Goal: Task Accomplishment & Management: Manage account settings

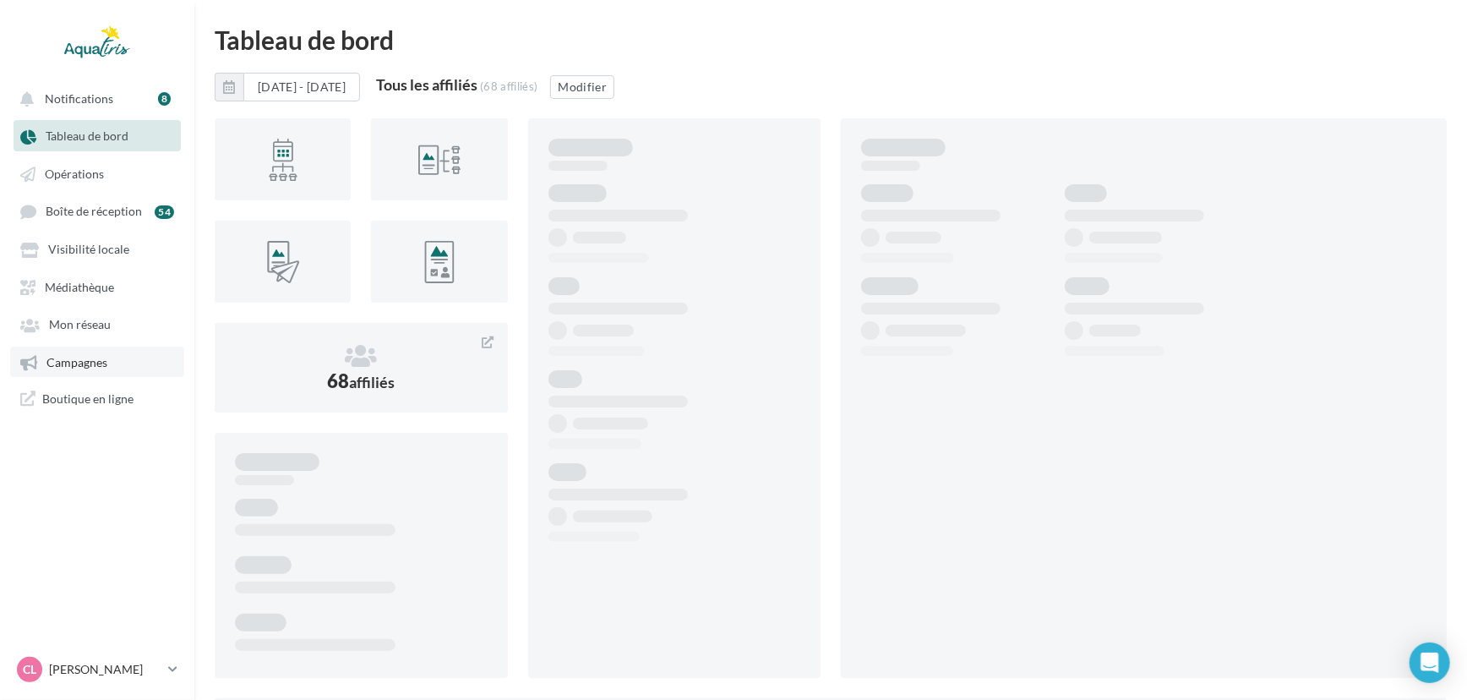
click at [110, 377] on link "Campagnes" at bounding box center [97, 361] width 174 height 30
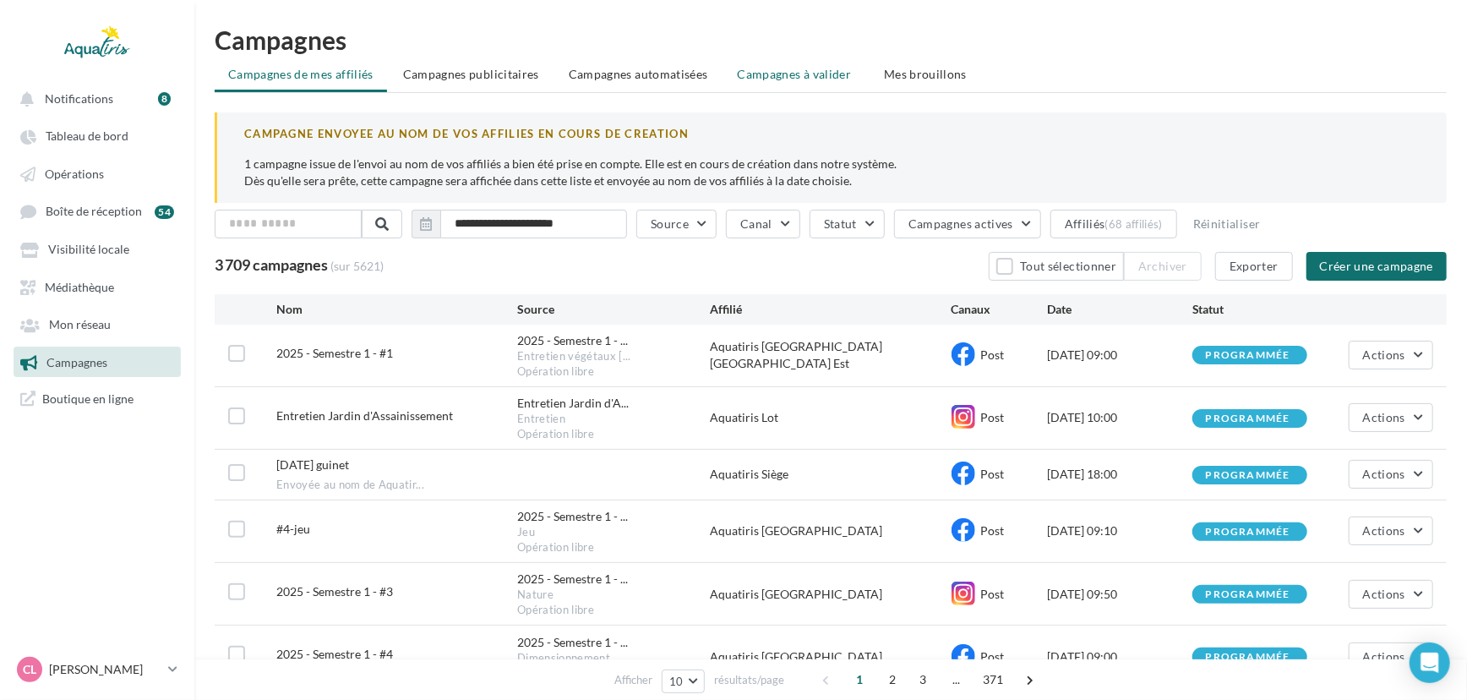
click at [766, 78] on span "Campagnes à valider" at bounding box center [795, 74] width 114 height 17
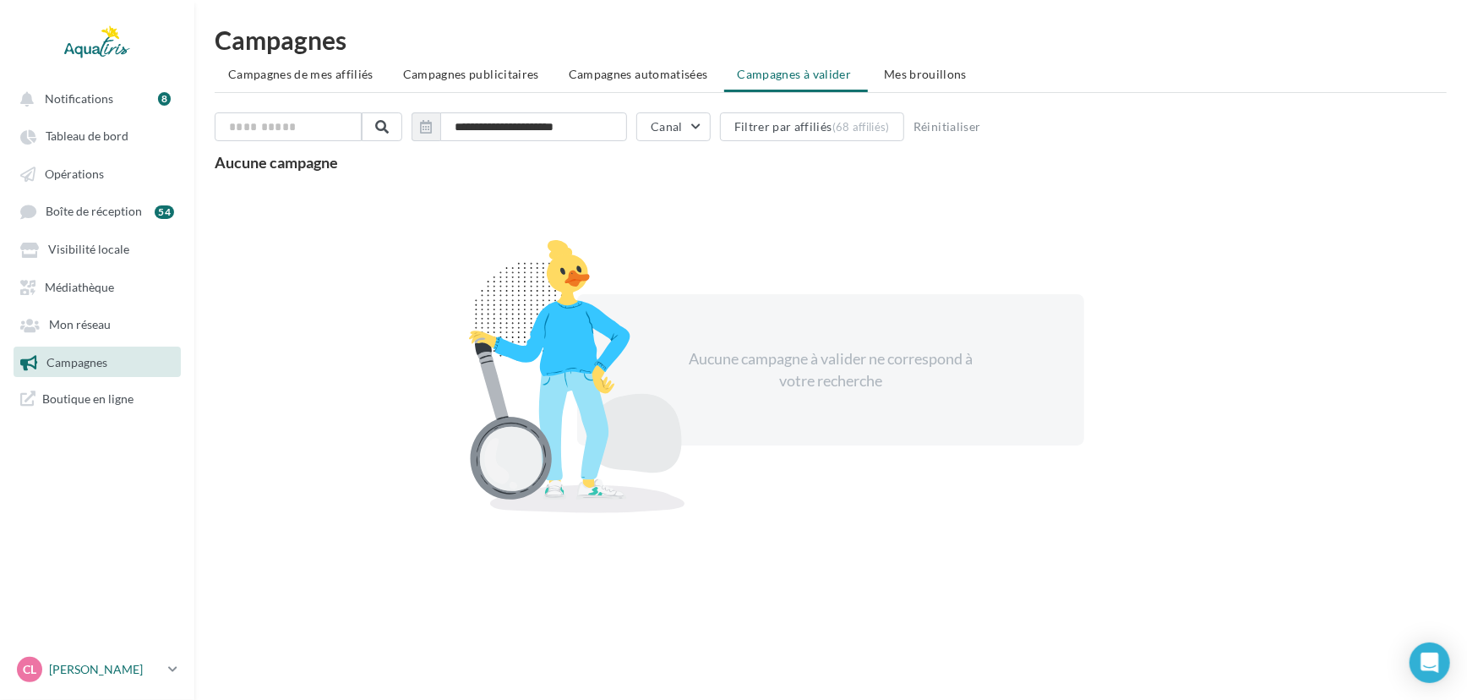
click at [96, 666] on p "[PERSON_NAME]" at bounding box center [105, 669] width 112 height 17
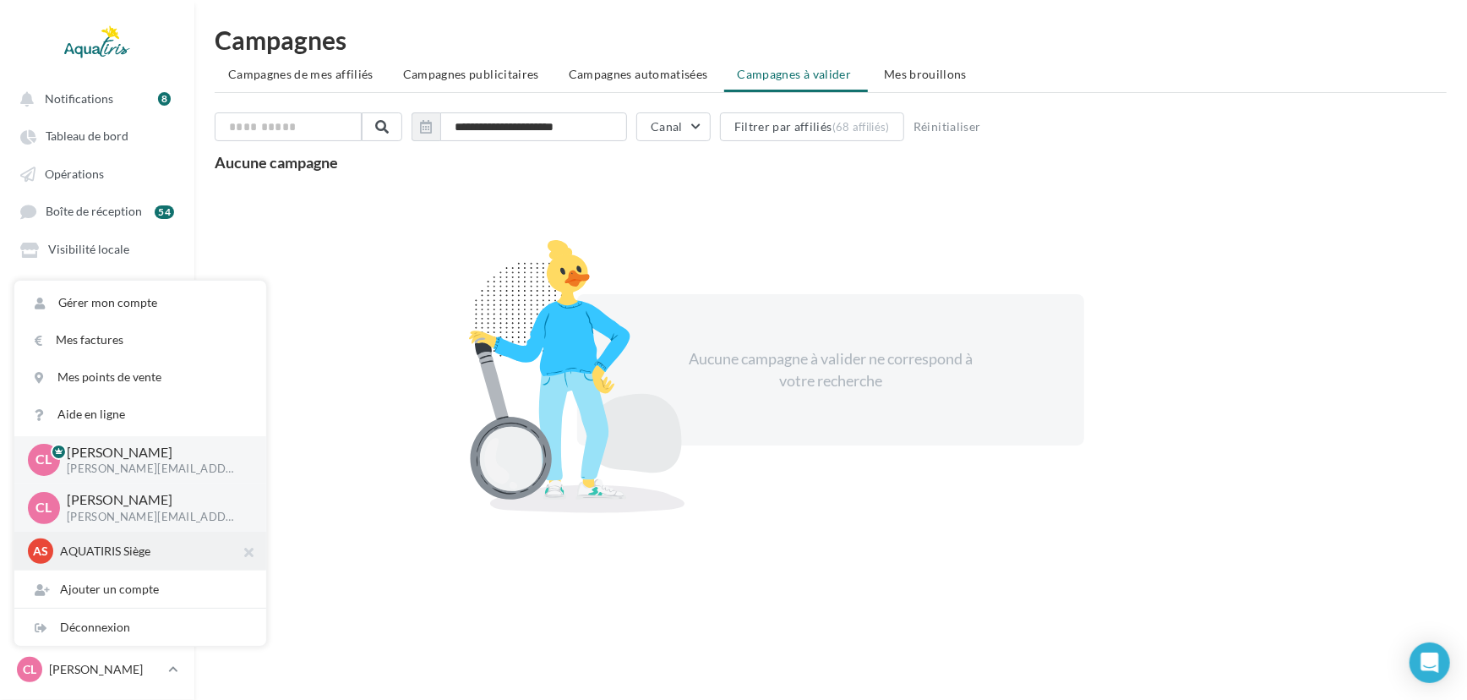
click at [131, 561] on div "AS AQUATIRIS Siège Steeve_Tessier" at bounding box center [140, 550] width 225 height 25
